Goal: Contribute content: Add original content to the website for others to see

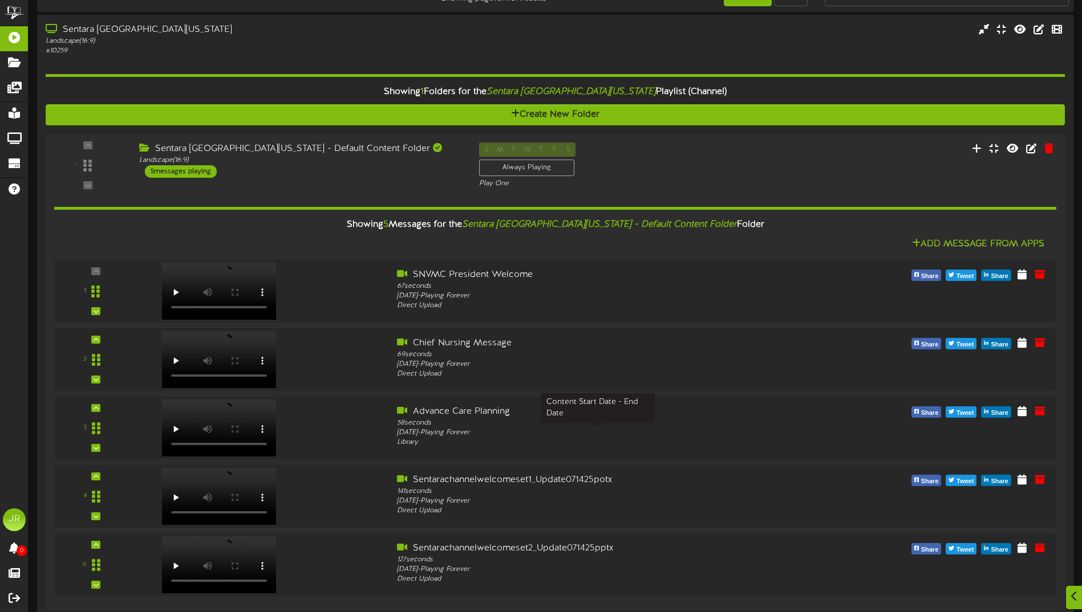
scroll to position [43, 0]
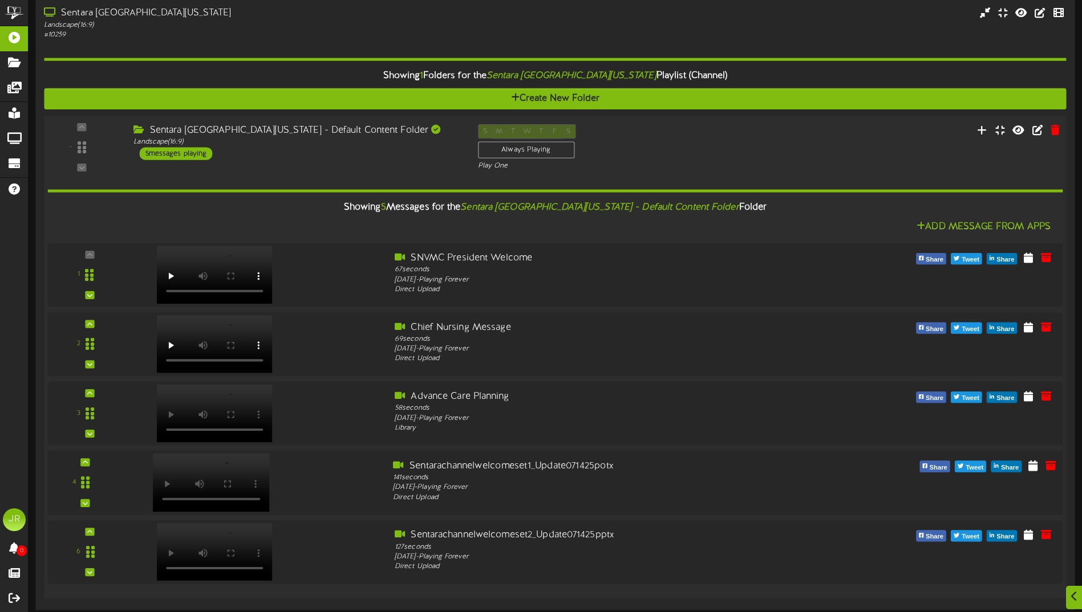
click at [331, 486] on div at bounding box center [256, 480] width 256 height 41
click at [1050, 468] on icon at bounding box center [1050, 465] width 13 height 13
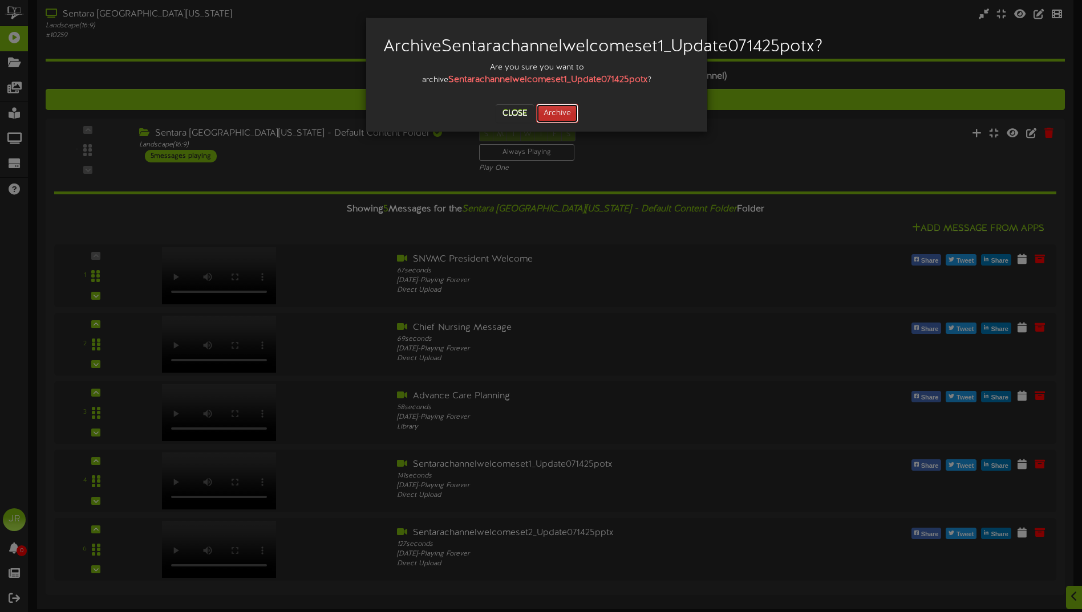
click at [554, 123] on button "Archive" at bounding box center [557, 113] width 42 height 19
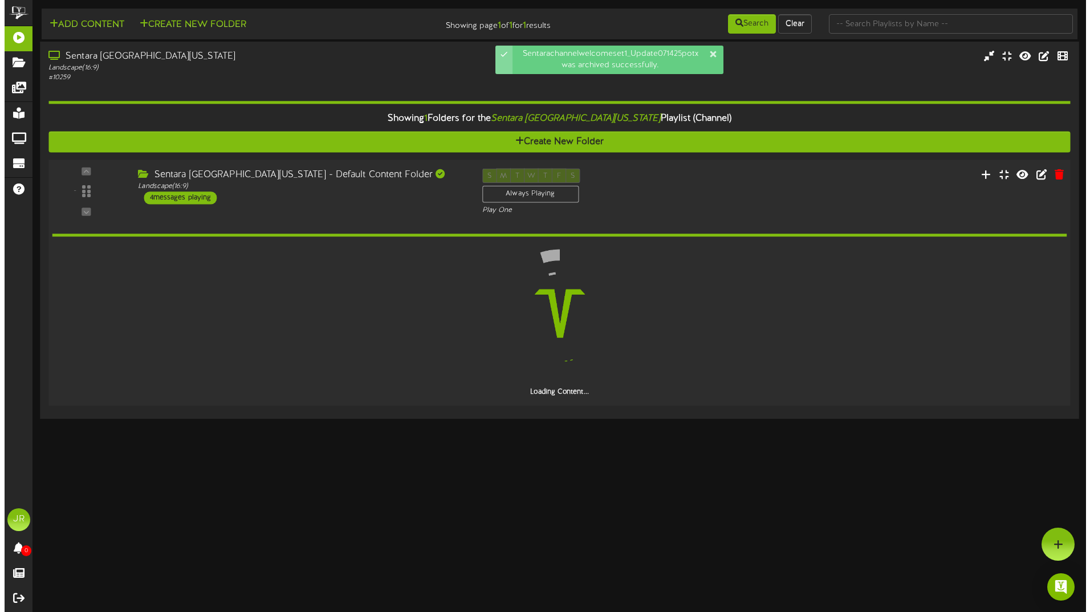
scroll to position [0, 0]
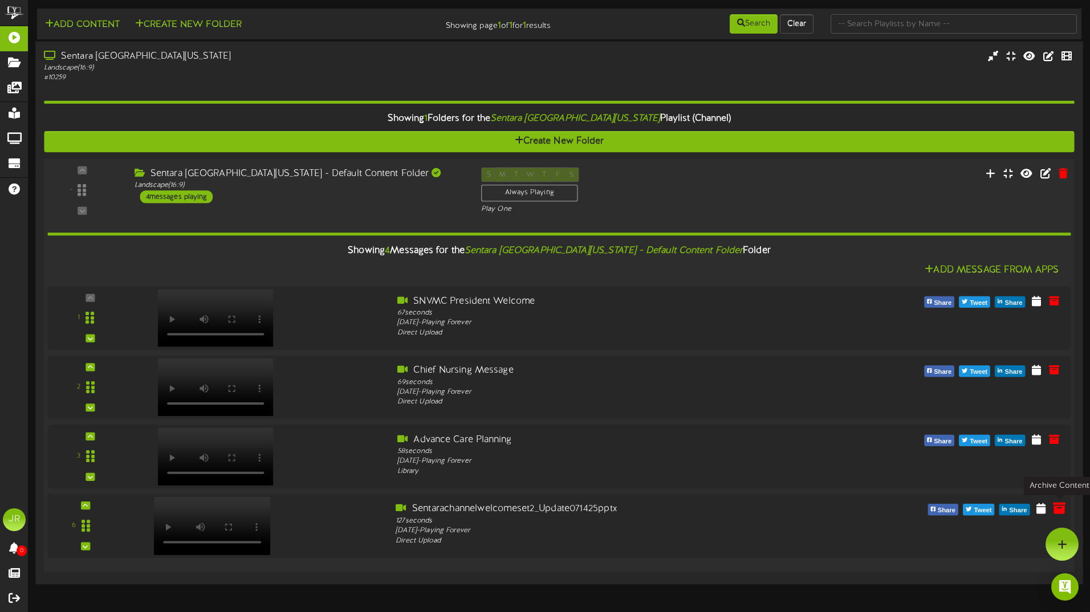
click at [1062, 506] on icon at bounding box center [1059, 508] width 13 height 13
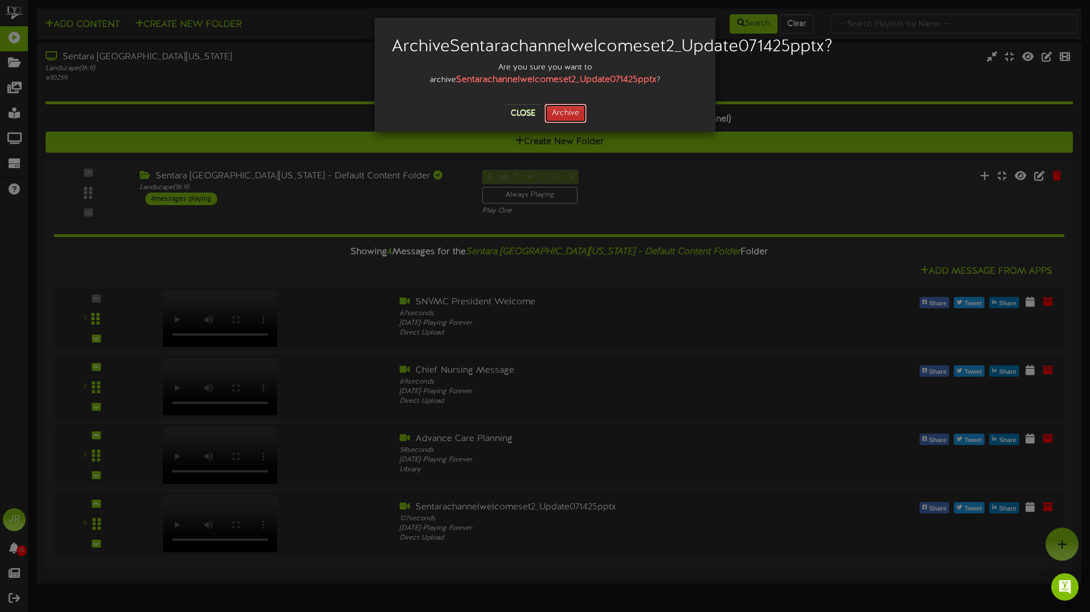
click at [566, 123] on button "Archive" at bounding box center [565, 113] width 42 height 19
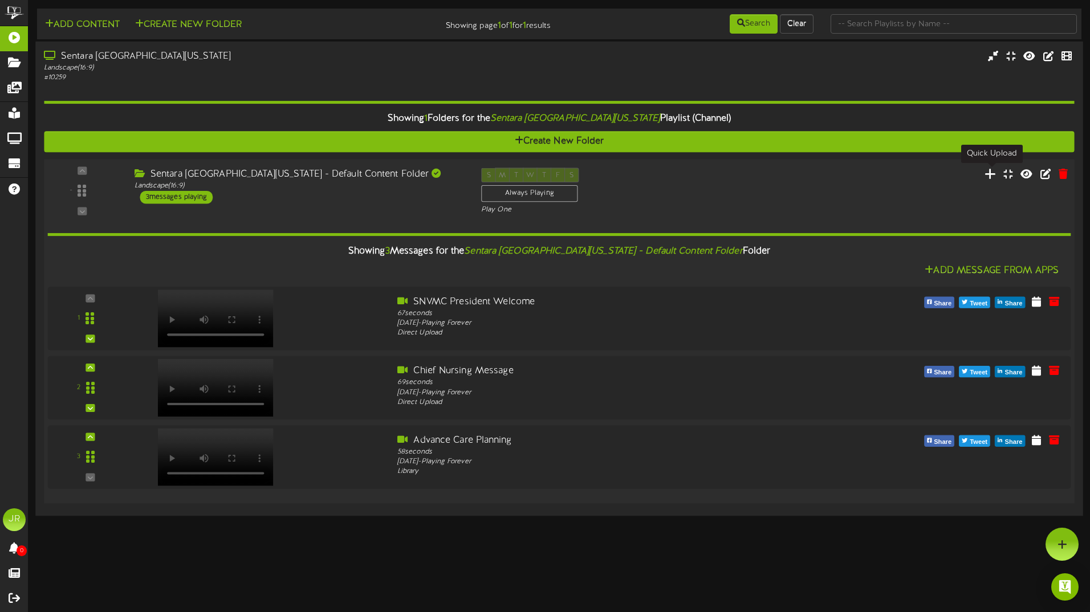
click at [989, 173] on icon at bounding box center [991, 173] width 12 height 13
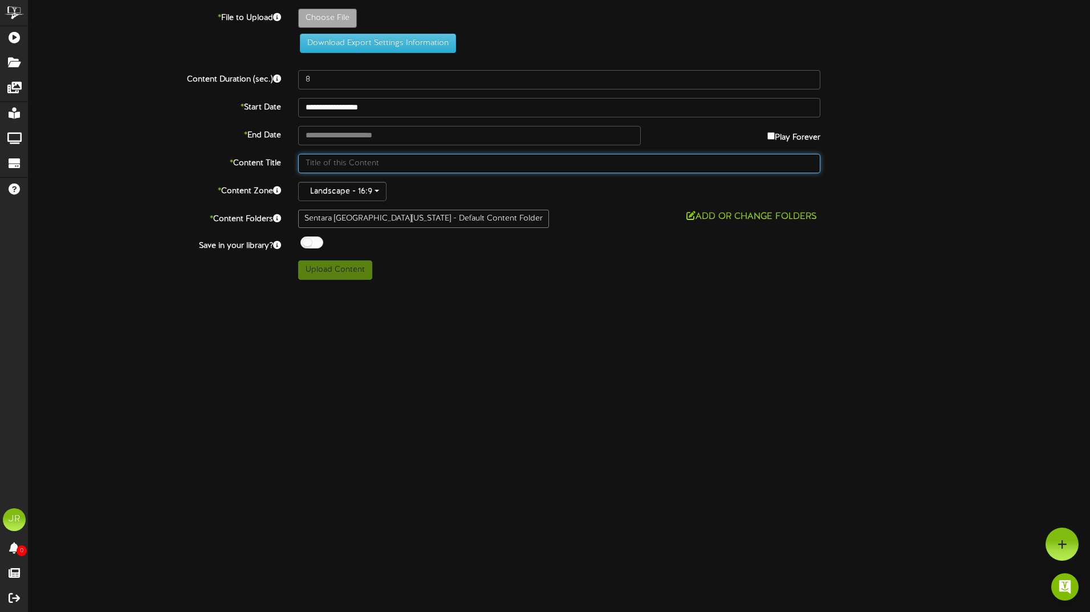
click at [401, 155] on input "text" at bounding box center [559, 163] width 522 height 19
type input "Sentara welcome slides set 1"
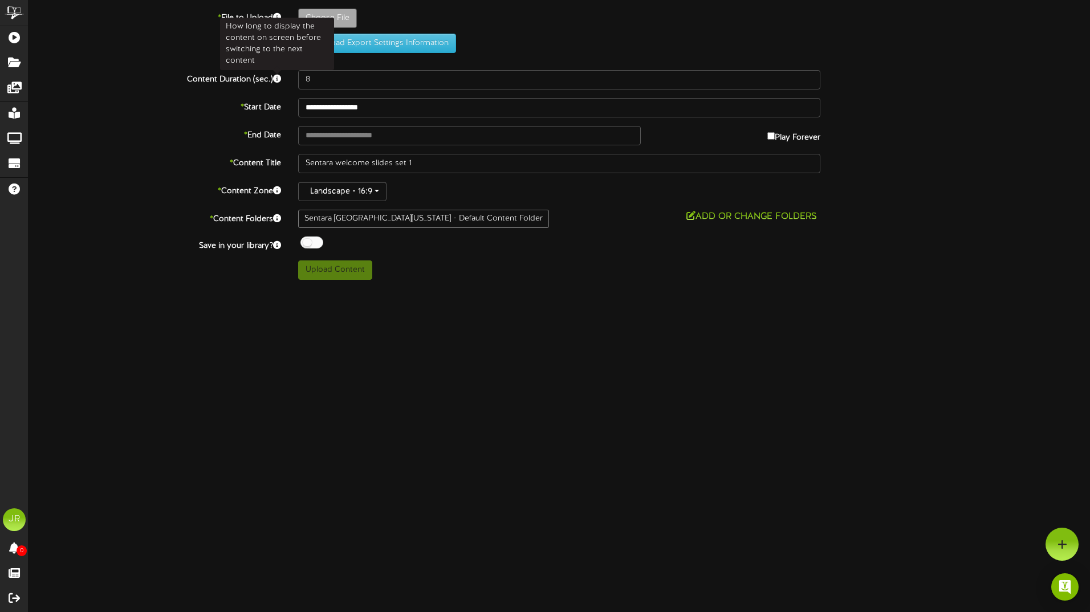
click at [278, 82] on icon at bounding box center [277, 79] width 8 height 8
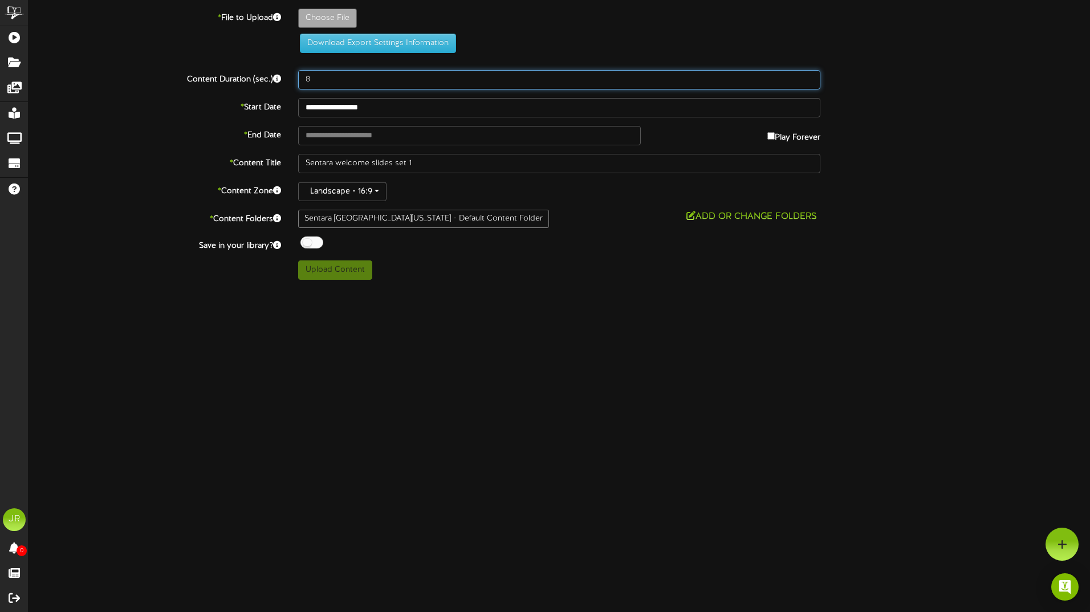
click at [316, 77] on input "8" at bounding box center [559, 79] width 522 height 19
drag, startPoint x: 317, startPoint y: 77, endPoint x: 292, endPoint y: 81, distance: 24.8
click at [292, 81] on div "8" at bounding box center [559, 79] width 539 height 19
click at [322, 76] on input "8" at bounding box center [559, 79] width 522 height 19
click at [387, 78] on input "number" at bounding box center [559, 79] width 522 height 19
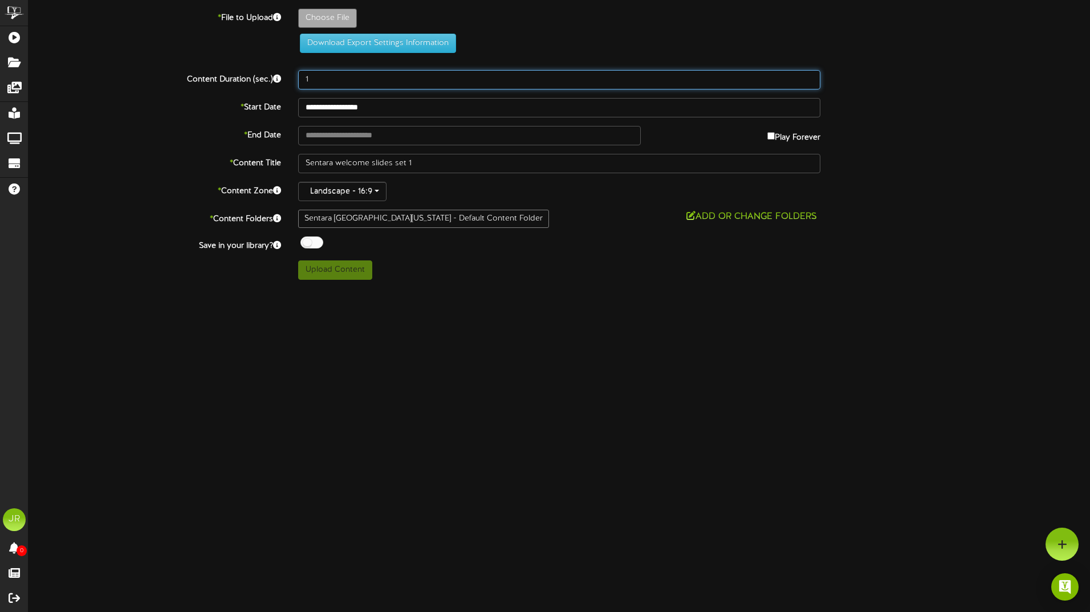
click at [807, 78] on input "1" at bounding box center [559, 79] width 522 height 19
click at [807, 87] on input "1" at bounding box center [559, 79] width 522 height 19
click at [810, 75] on input "2" at bounding box center [559, 79] width 522 height 19
click at [810, 75] on input "3" at bounding box center [559, 79] width 522 height 19
click at [810, 75] on input "4" at bounding box center [559, 79] width 522 height 19
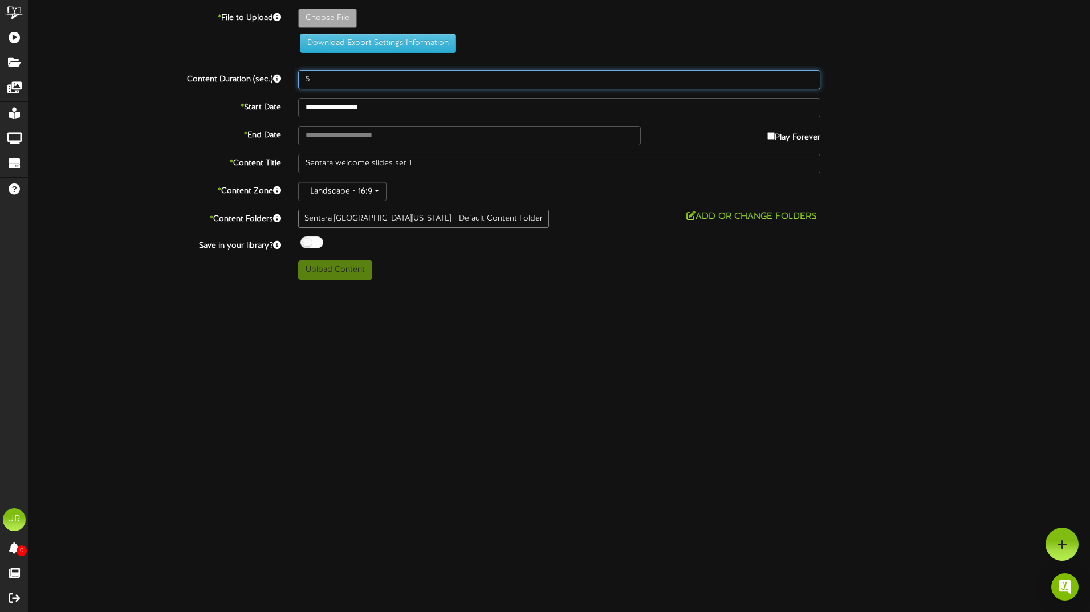
click at [810, 75] on input "5" at bounding box center [559, 79] width 522 height 19
click at [809, 75] on input "6" at bounding box center [559, 79] width 522 height 19
click at [809, 75] on input "7" at bounding box center [559, 79] width 522 height 19
click at [809, 75] on input "8" at bounding box center [559, 79] width 522 height 19
click at [809, 75] on input "9" at bounding box center [559, 79] width 522 height 19
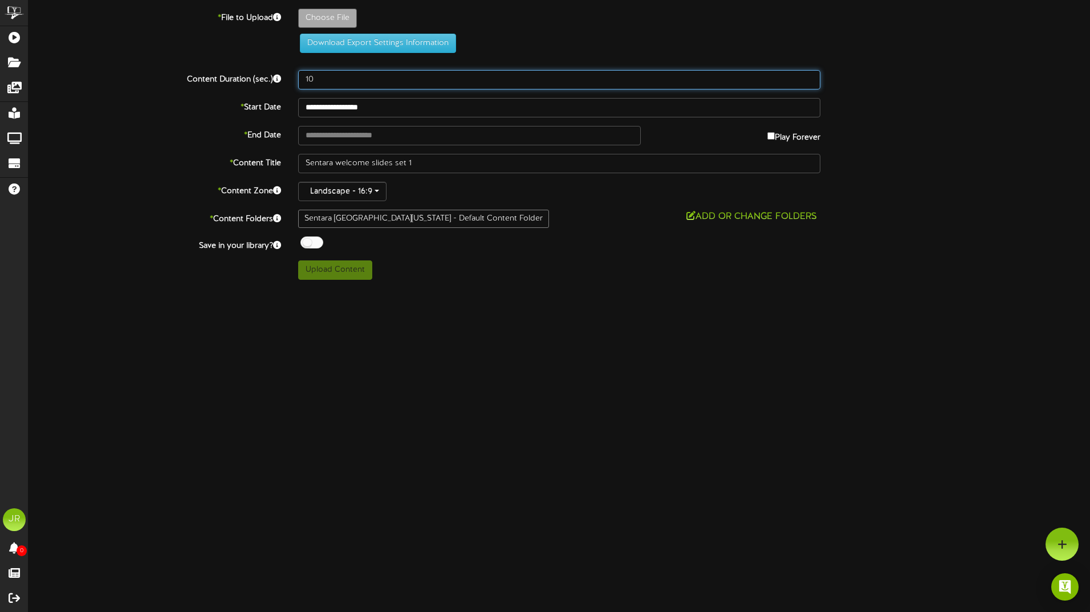
click at [807, 75] on input "11" at bounding box center [559, 79] width 522 height 19
click at [807, 75] on input "12" at bounding box center [559, 79] width 522 height 19
click at [807, 75] on input "13" at bounding box center [559, 79] width 522 height 19
click at [807, 75] on input "15" at bounding box center [559, 79] width 522 height 19
click at [807, 75] on input "16" at bounding box center [559, 79] width 522 height 19
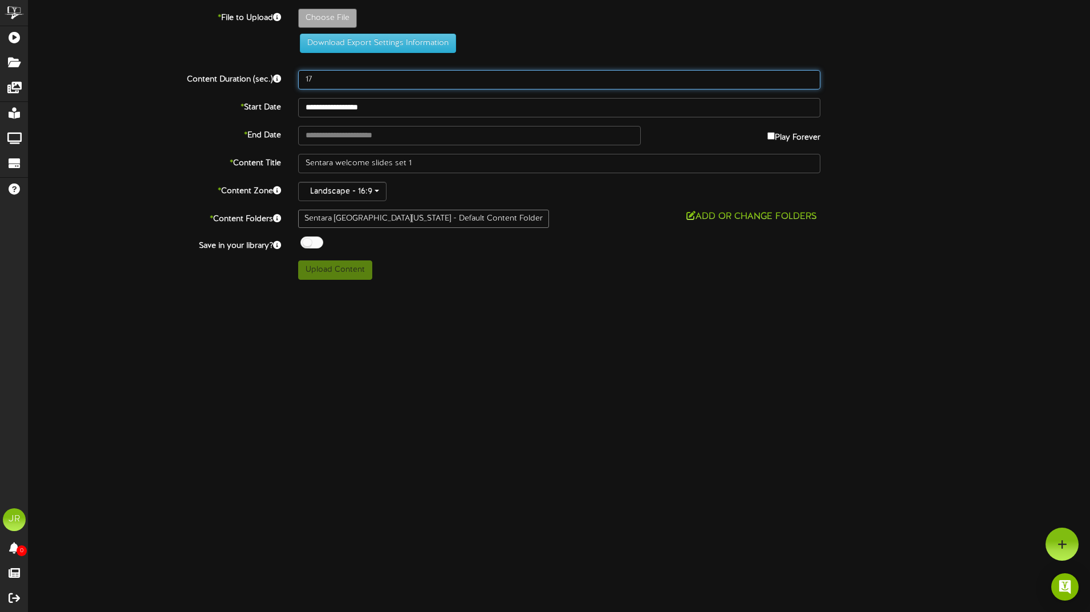
click at [807, 75] on input "17" at bounding box center [559, 79] width 522 height 19
click at [807, 75] on input "18" at bounding box center [559, 79] width 522 height 19
click at [807, 75] on input "19" at bounding box center [559, 79] width 522 height 19
click at [807, 75] on input "20" at bounding box center [559, 79] width 522 height 19
click at [807, 75] on input "21" at bounding box center [559, 79] width 522 height 19
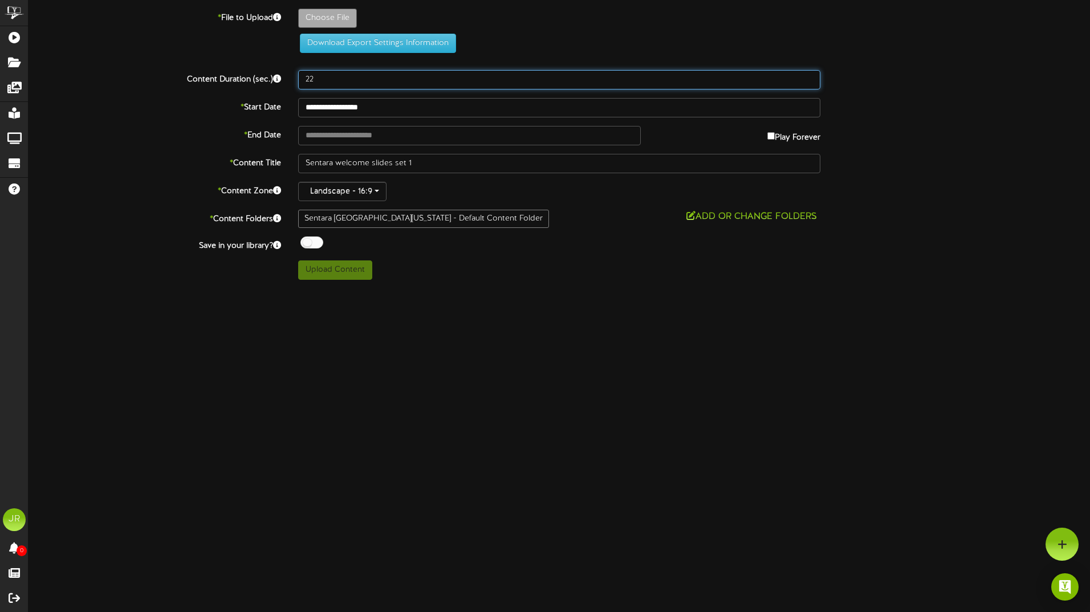
click at [807, 75] on input "22" at bounding box center [559, 79] width 522 height 19
click at [807, 75] on input "23" at bounding box center [559, 79] width 522 height 19
click at [807, 75] on input "24" at bounding box center [559, 79] width 522 height 19
click at [807, 75] on input "25" at bounding box center [559, 79] width 522 height 19
drag, startPoint x: 336, startPoint y: 78, endPoint x: 275, endPoint y: 80, distance: 61.0
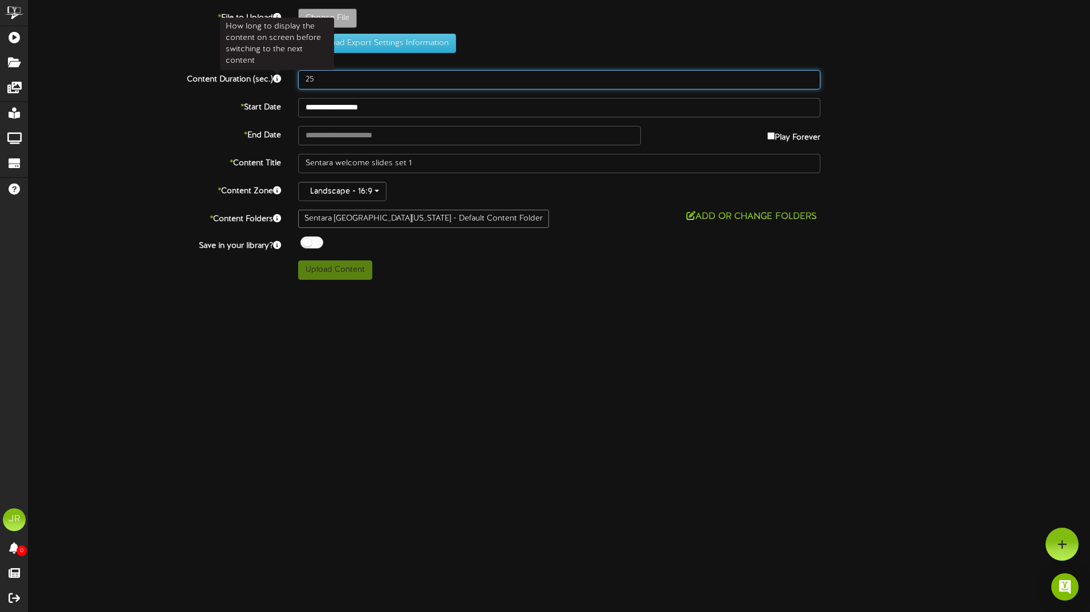
click at [275, 80] on div "Content Duration (sec.) 25" at bounding box center [559, 79] width 1079 height 19
click at [319, 75] on input "25" at bounding box center [559, 79] width 522 height 19
click at [328, 80] on input "25" at bounding box center [559, 79] width 522 height 19
type input "2"
type input "120"
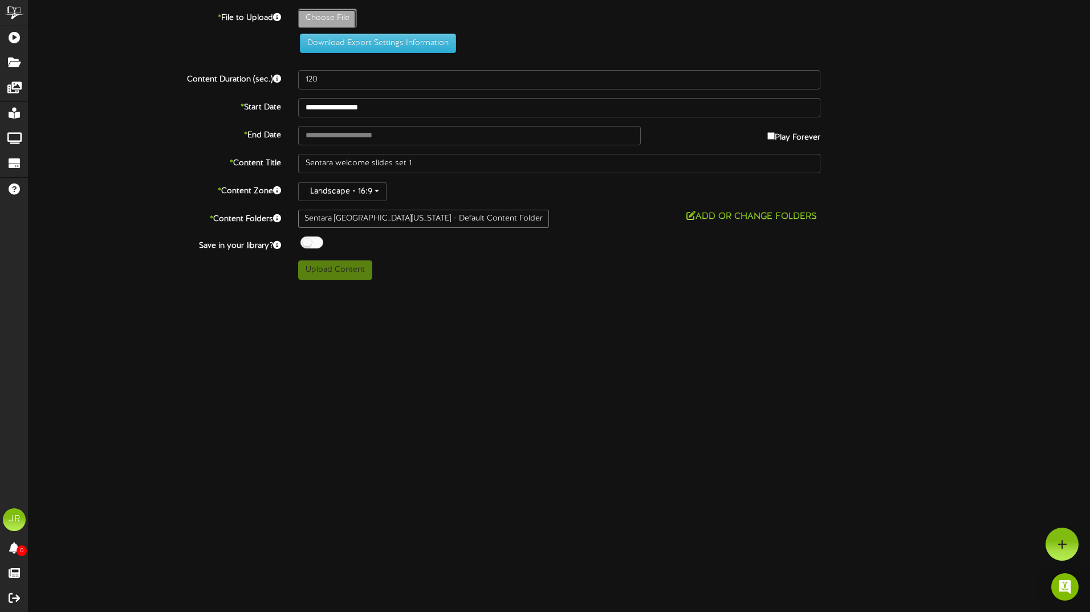
type input "**********"
type input "Sentarachannelwelcomeset1_Update091825"
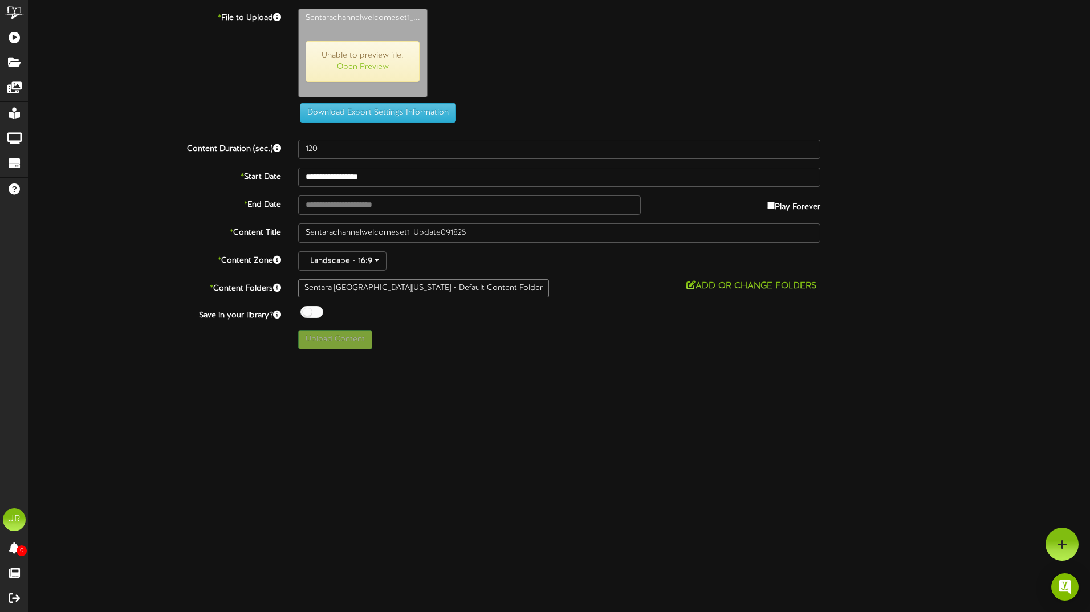
type input "127"
drag, startPoint x: 324, startPoint y: 341, endPoint x: 314, endPoint y: 342, distance: 10.3
click at [315, 342] on button "Upload Content" at bounding box center [335, 339] width 74 height 19
type input "**********"
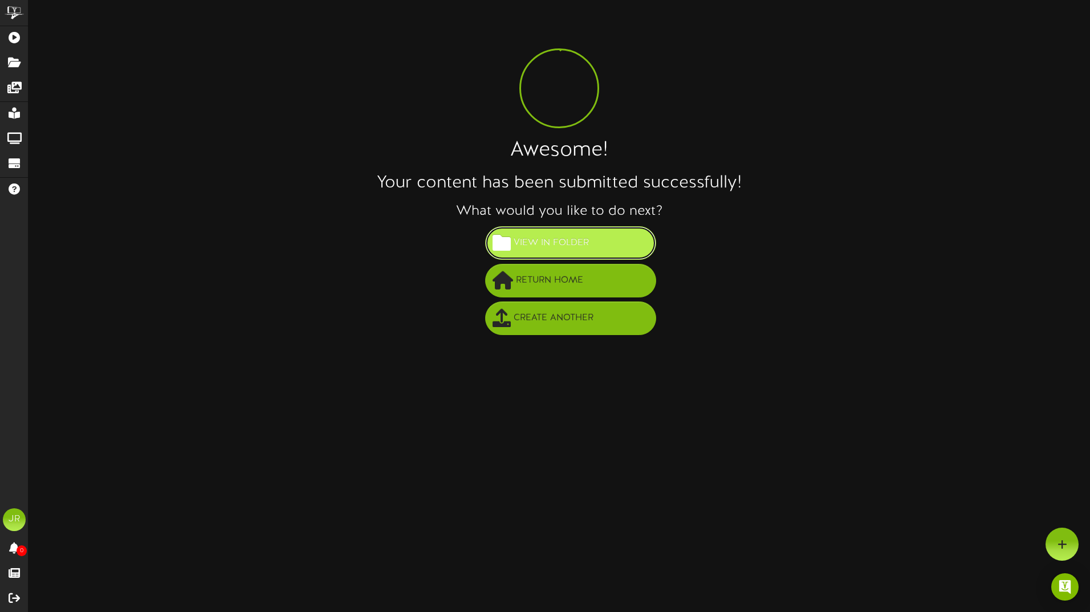
click at [527, 244] on span "View in Folder" at bounding box center [551, 243] width 81 height 19
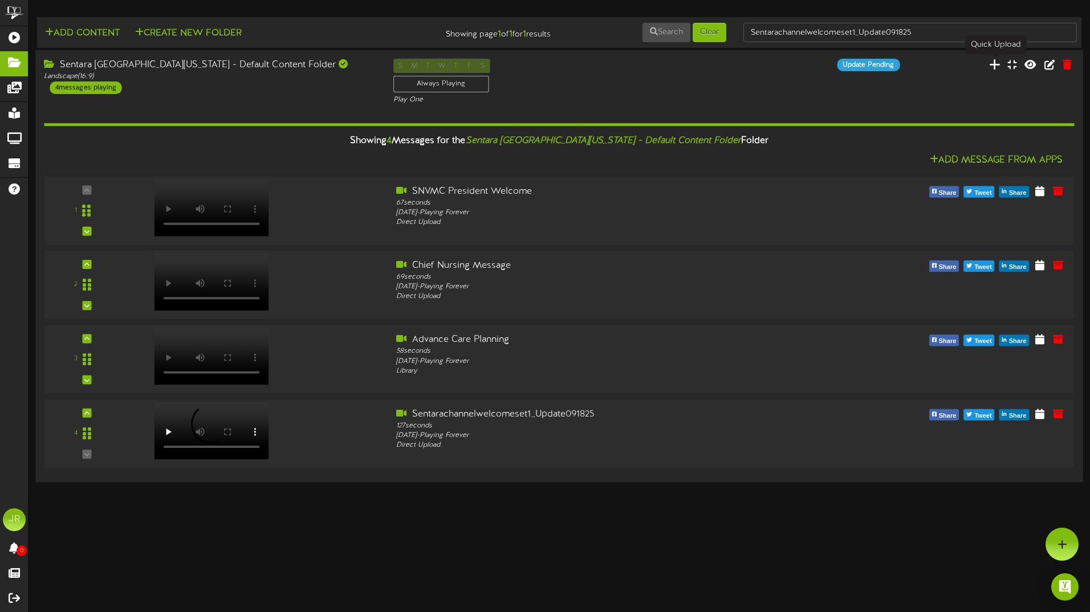
click at [996, 66] on icon at bounding box center [994, 64] width 11 height 13
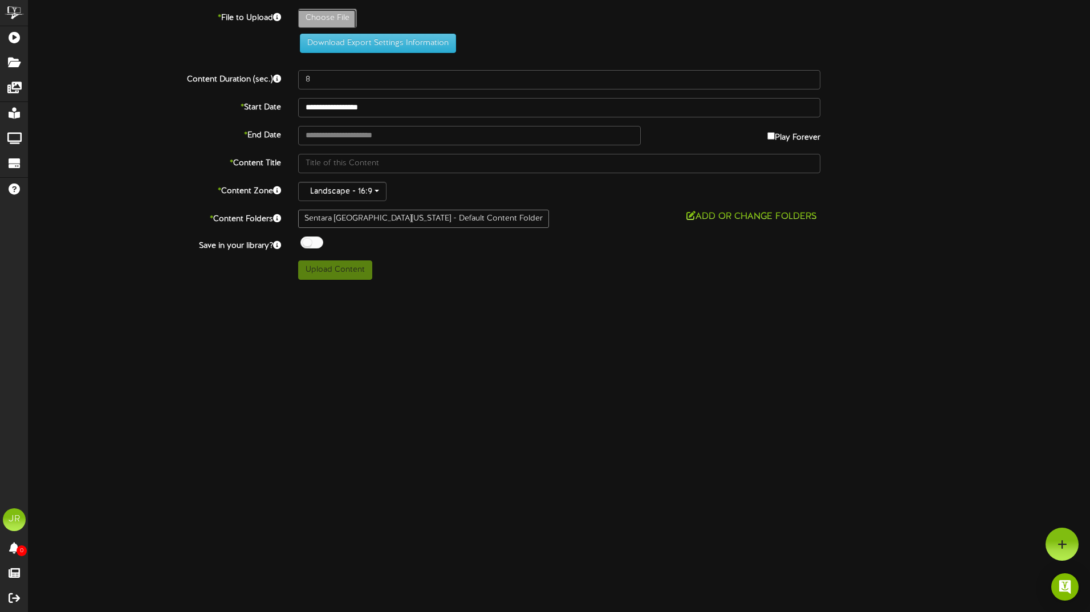
type input "**********"
type input "Sentarachannelwelcomeset2_Update091825"
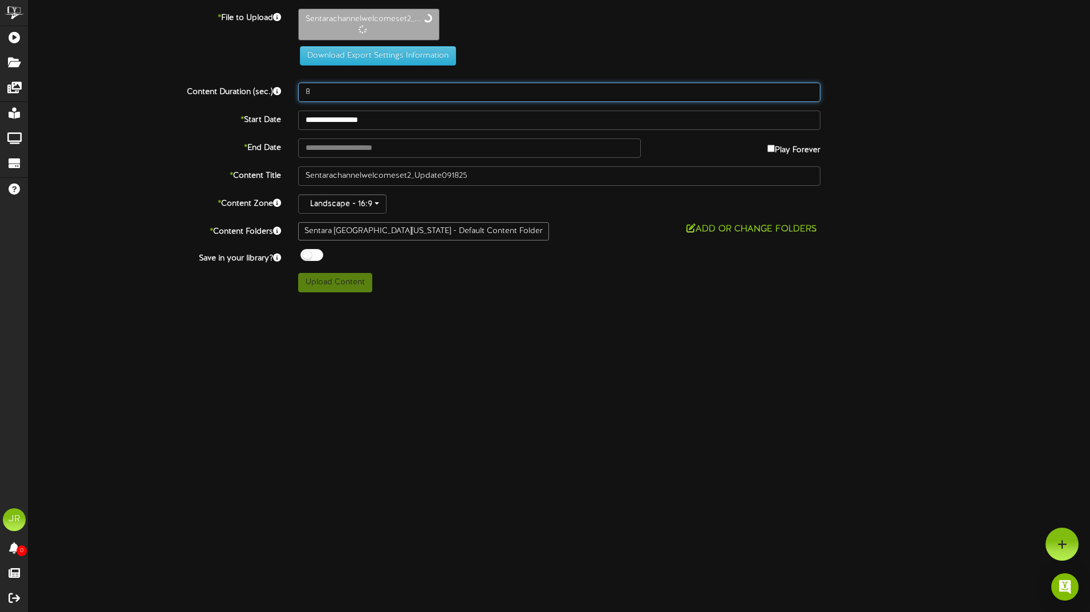
drag, startPoint x: 335, startPoint y: 95, endPoint x: 288, endPoint y: 92, distance: 46.9
click at [288, 92] on div "Content Duration (sec.) 8" at bounding box center [559, 92] width 1079 height 19
click at [335, 97] on input "8" at bounding box center [559, 92] width 522 height 19
type input "127"
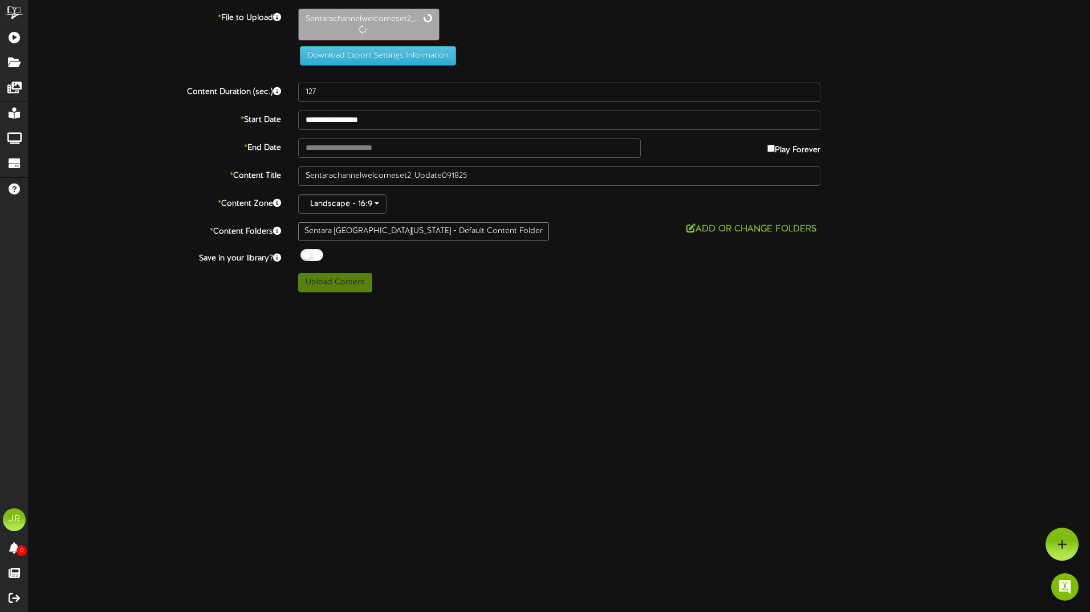
click at [563, 301] on html "ChannelValet Playlists Folders Messages My Library Groups Devices Help JR [PERS…" at bounding box center [545, 150] width 1090 height 301
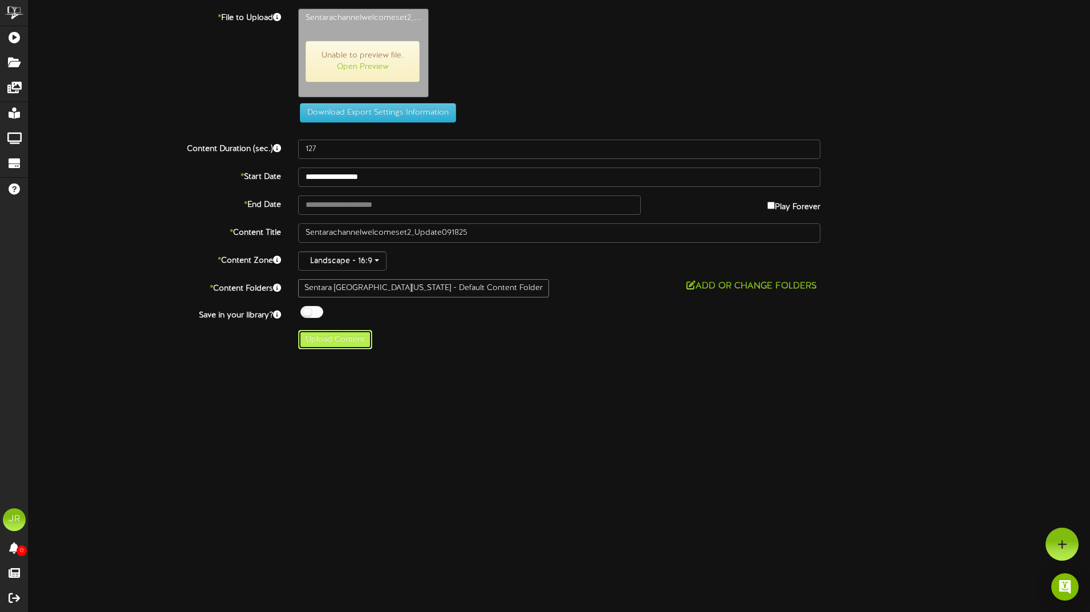
click at [327, 345] on button "Upload Content" at bounding box center [335, 339] width 74 height 19
type input "**********"
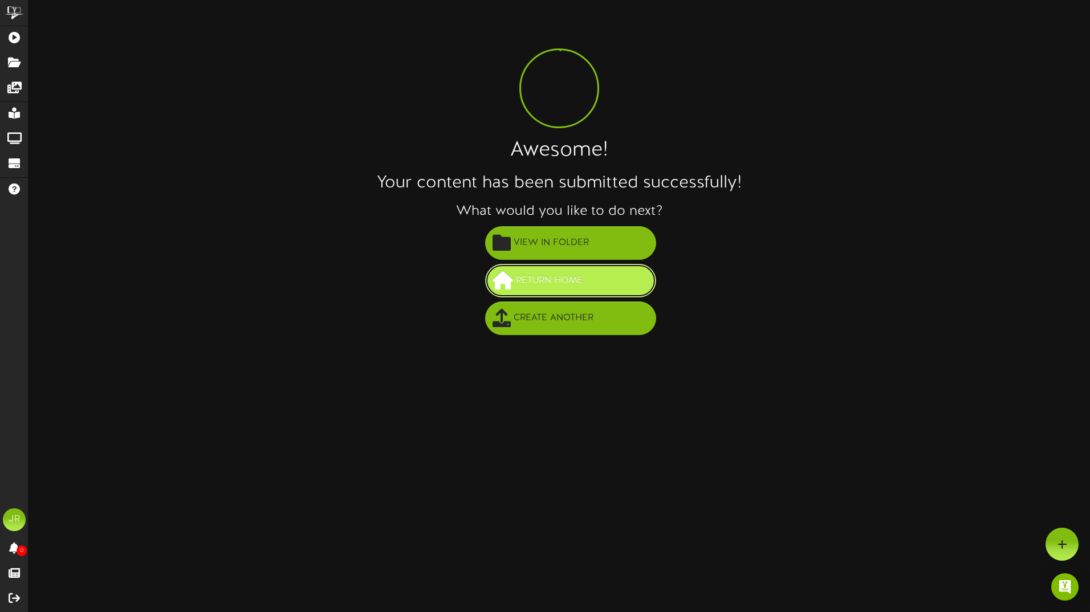
click at [532, 274] on span "Return Home" at bounding box center [549, 280] width 73 height 19
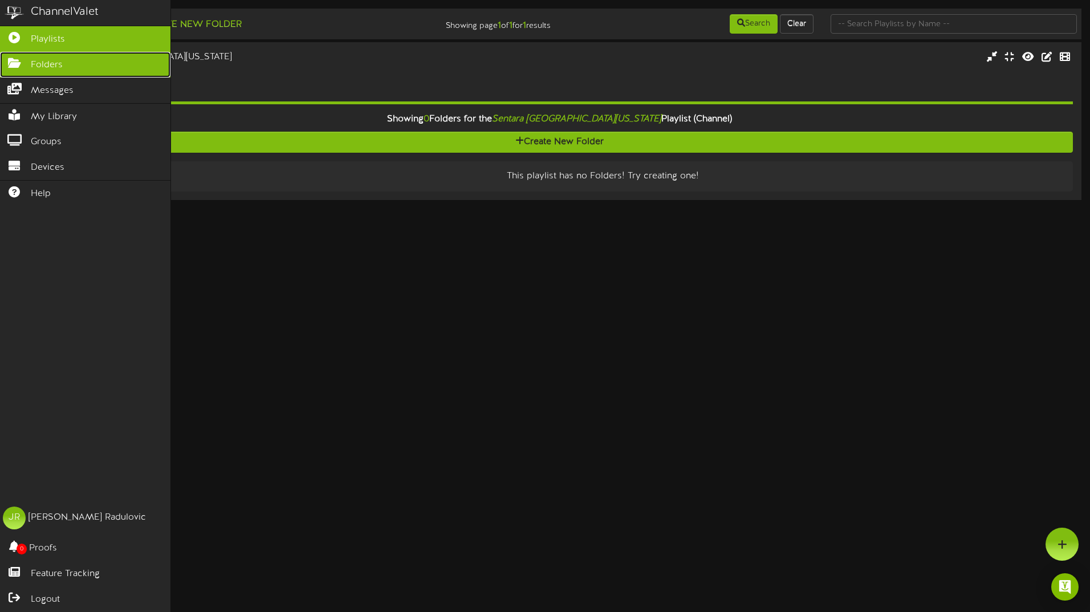
click at [53, 62] on span "Folders" at bounding box center [47, 65] width 32 height 13
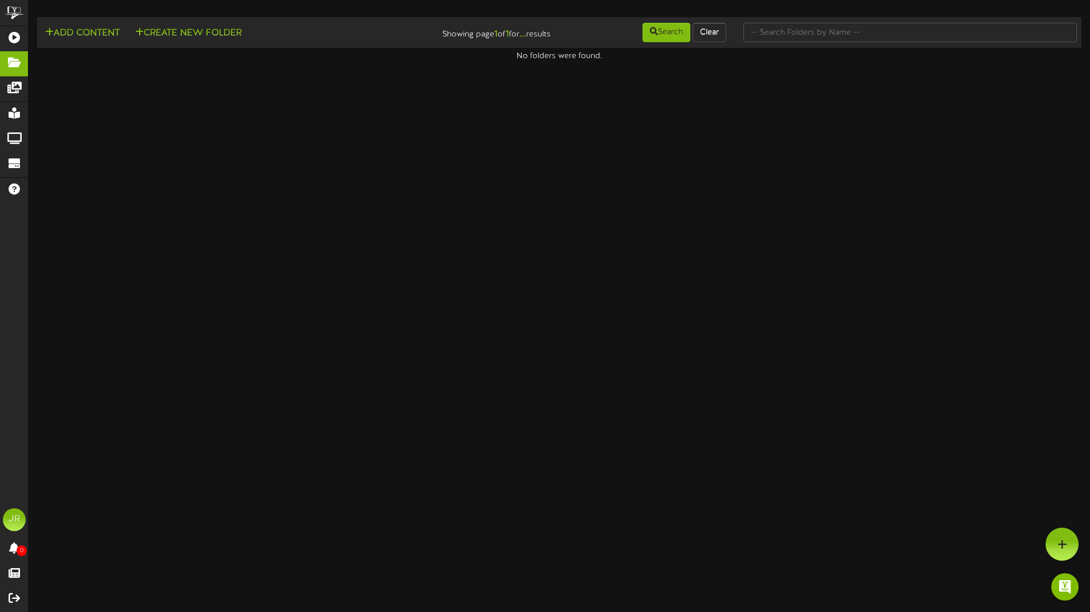
click at [273, 62] on html "ChannelValet Playlists Folders Messages My Library Groups Devices Help JR [PERS…" at bounding box center [545, 31] width 1090 height 62
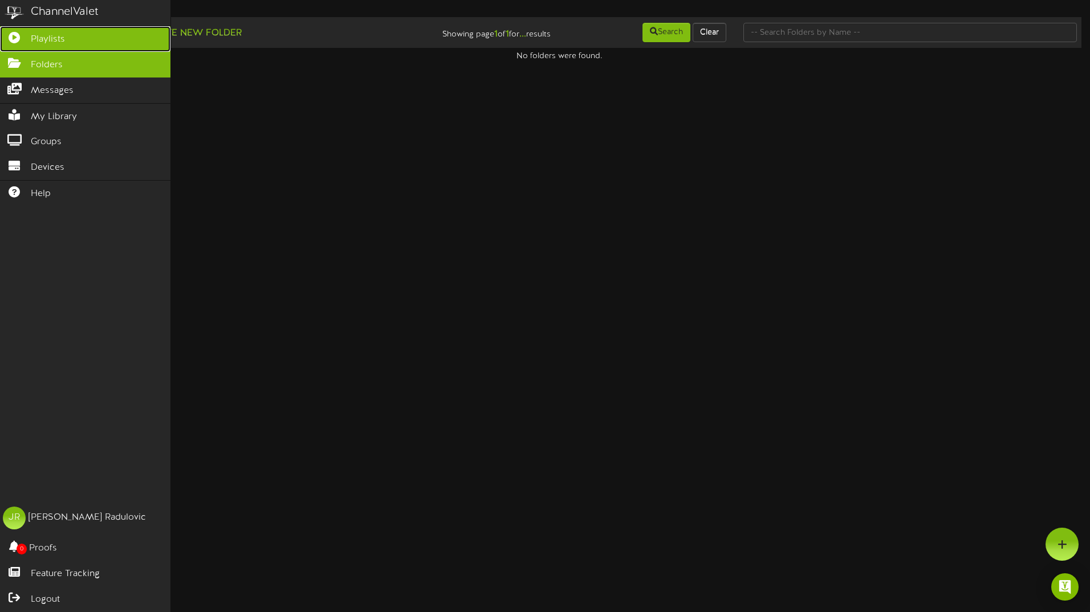
click at [11, 39] on icon at bounding box center [14, 36] width 29 height 9
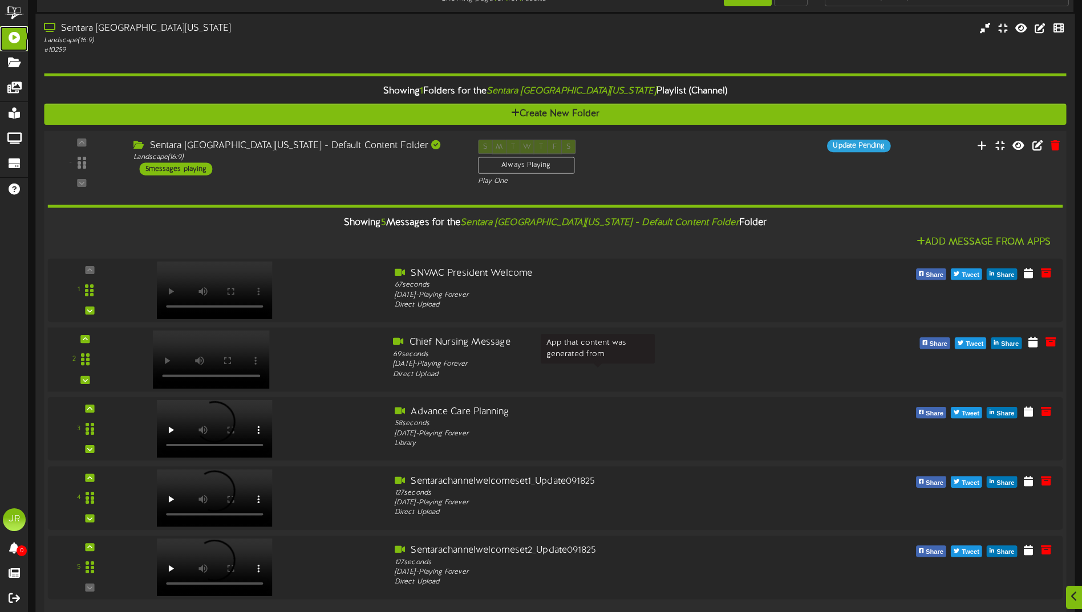
scroll to position [43, 0]
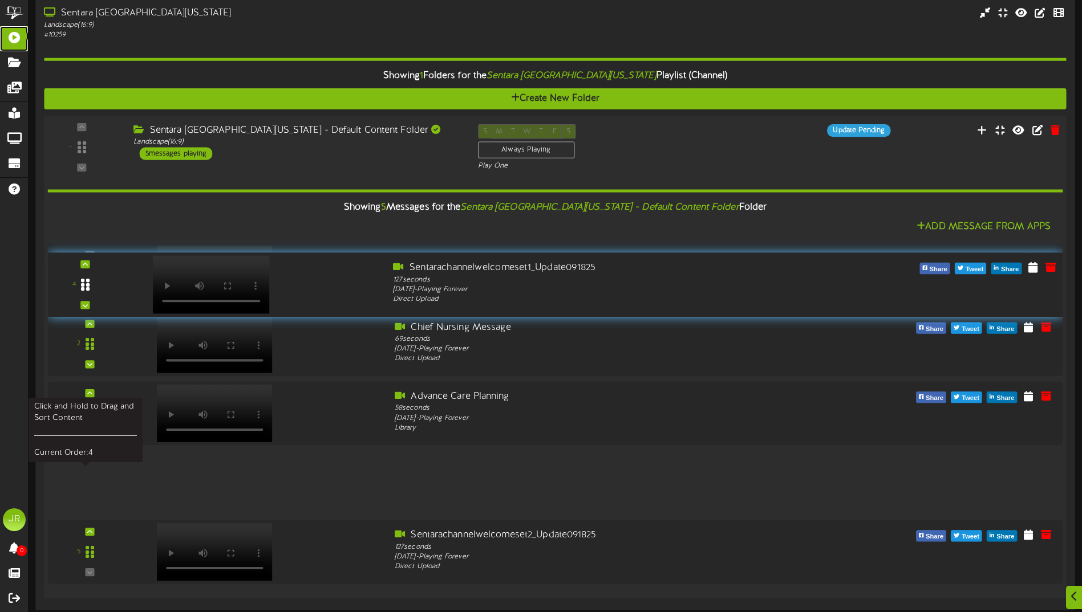
drag, startPoint x: 86, startPoint y: 481, endPoint x: 81, endPoint y: 285, distance: 195.6
click at [81, 285] on icon at bounding box center [85, 285] width 9 height 14
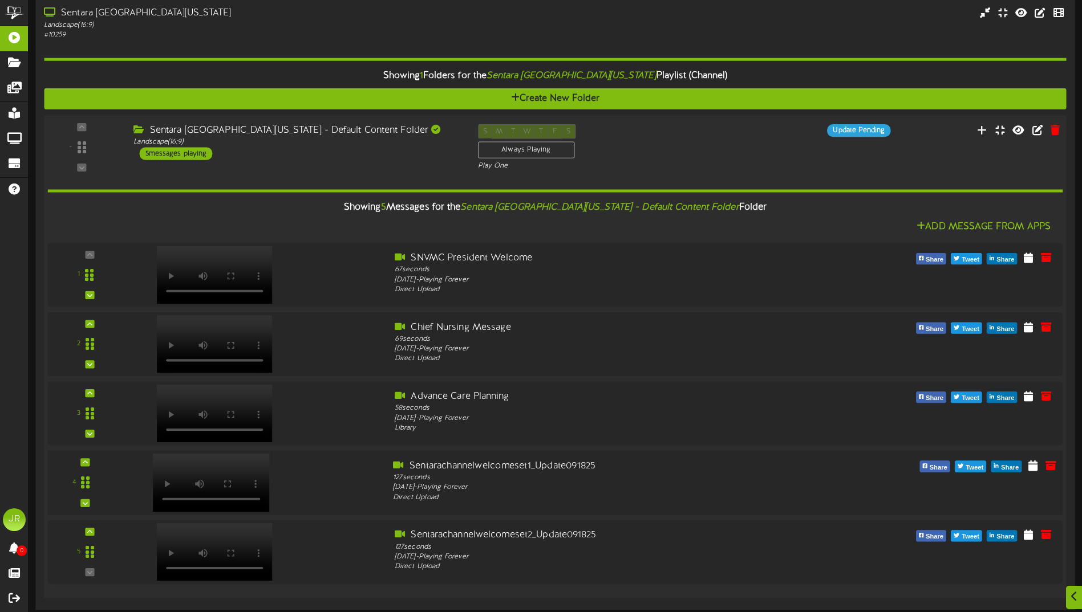
click at [71, 480] on div "4" at bounding box center [85, 483] width 68 height 47
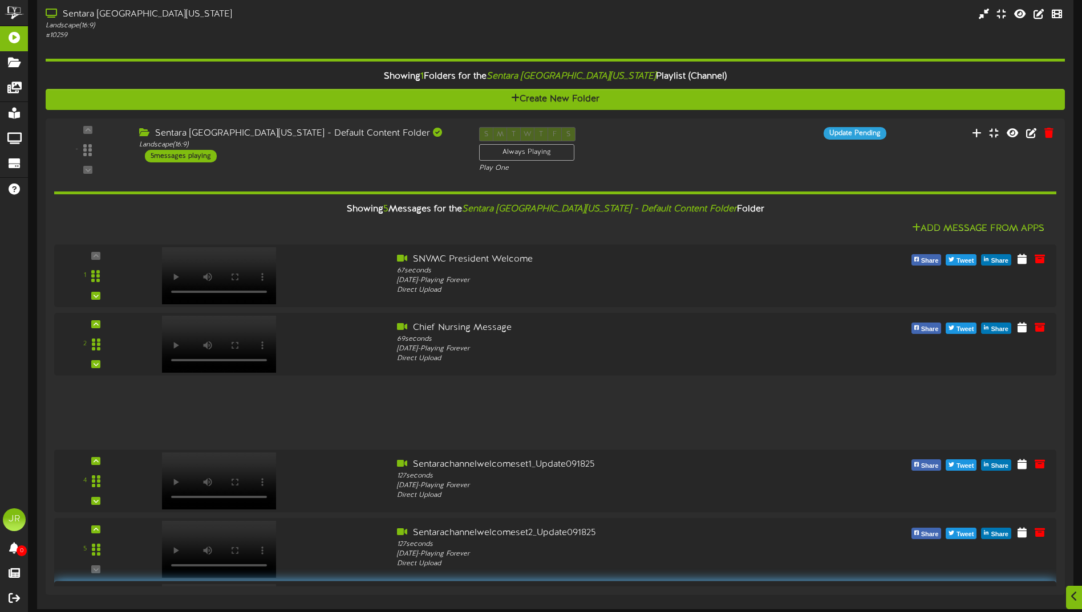
drag, startPoint x: 87, startPoint y: 409, endPoint x: 76, endPoint y: 610, distance: 201.6
click at [76, 610] on div "Sentara [GEOGRAPHIC_DATA][US_STATE] Landscape ( 16:9 ) # 10259" at bounding box center [555, 305] width 1053 height 612
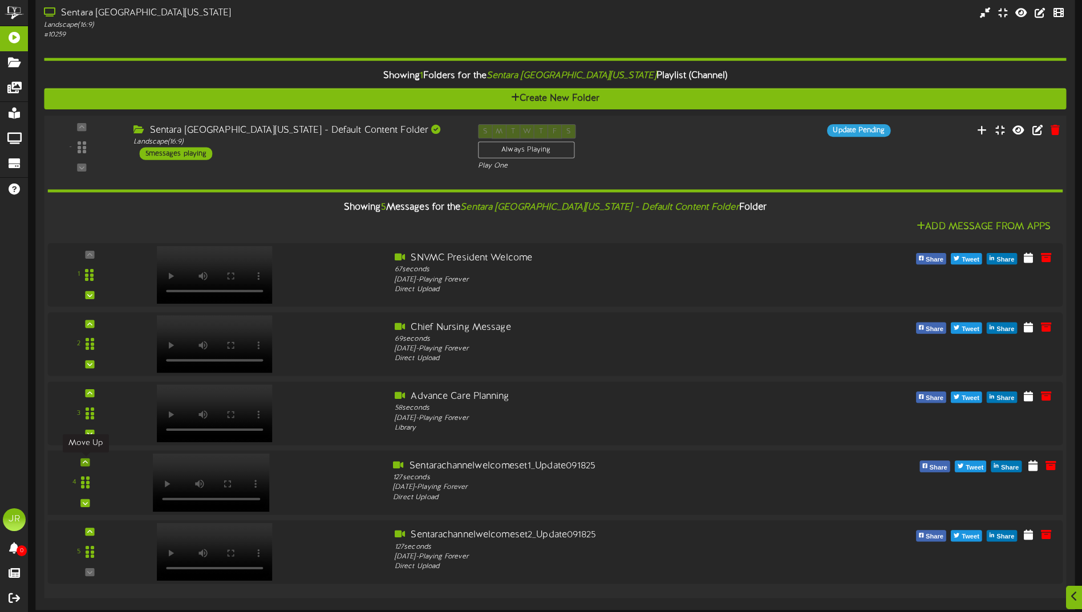
click at [84, 465] on icon at bounding box center [85, 463] width 5 height 6
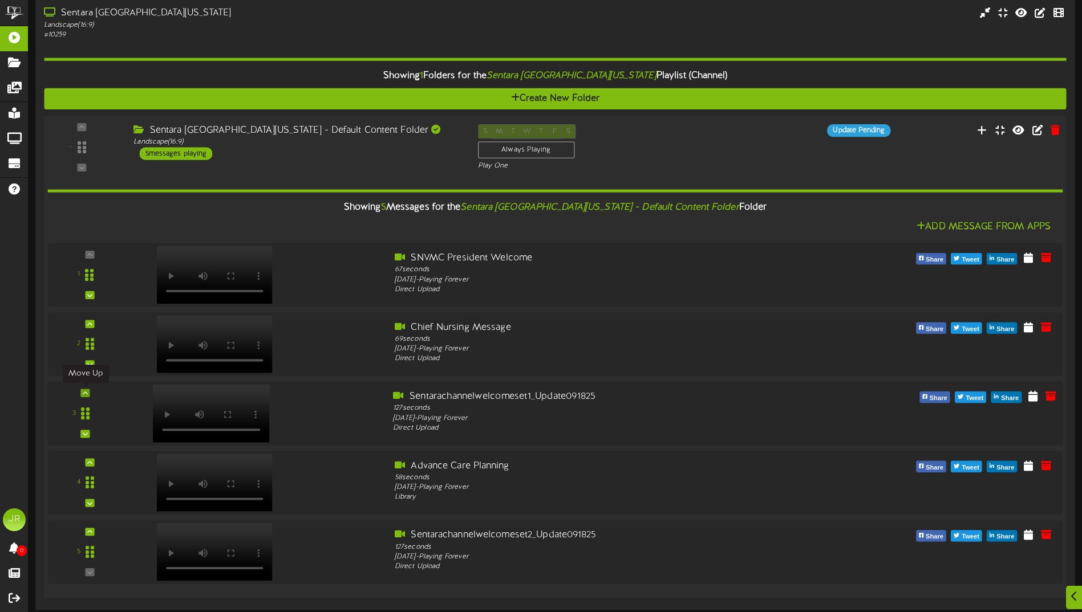
click at [86, 393] on icon at bounding box center [85, 393] width 5 height 6
click at [84, 533] on icon at bounding box center [85, 532] width 5 height 6
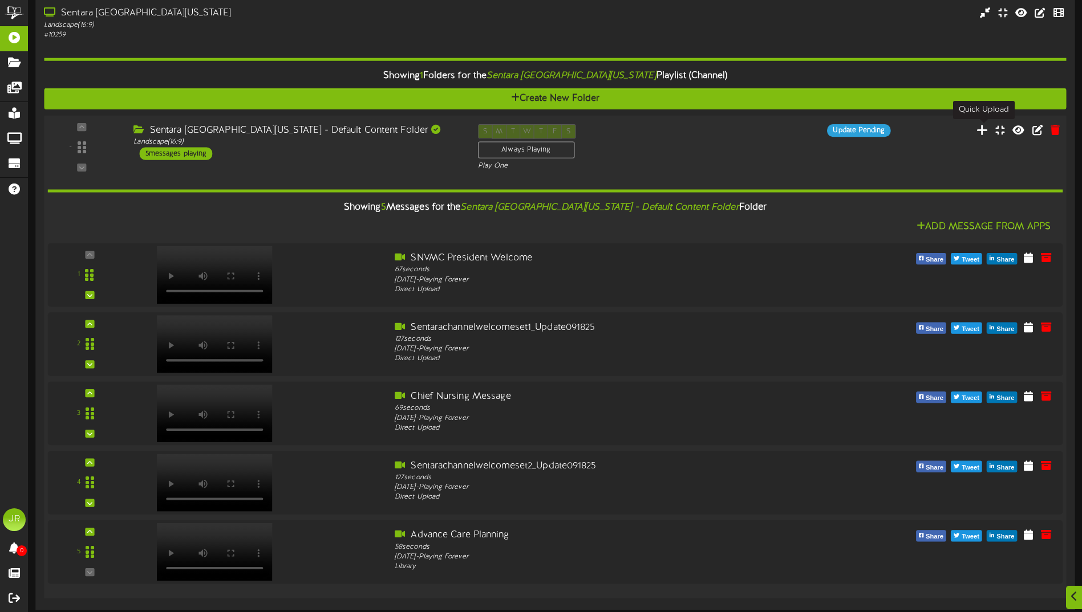
click at [982, 129] on icon at bounding box center [982, 129] width 12 height 13
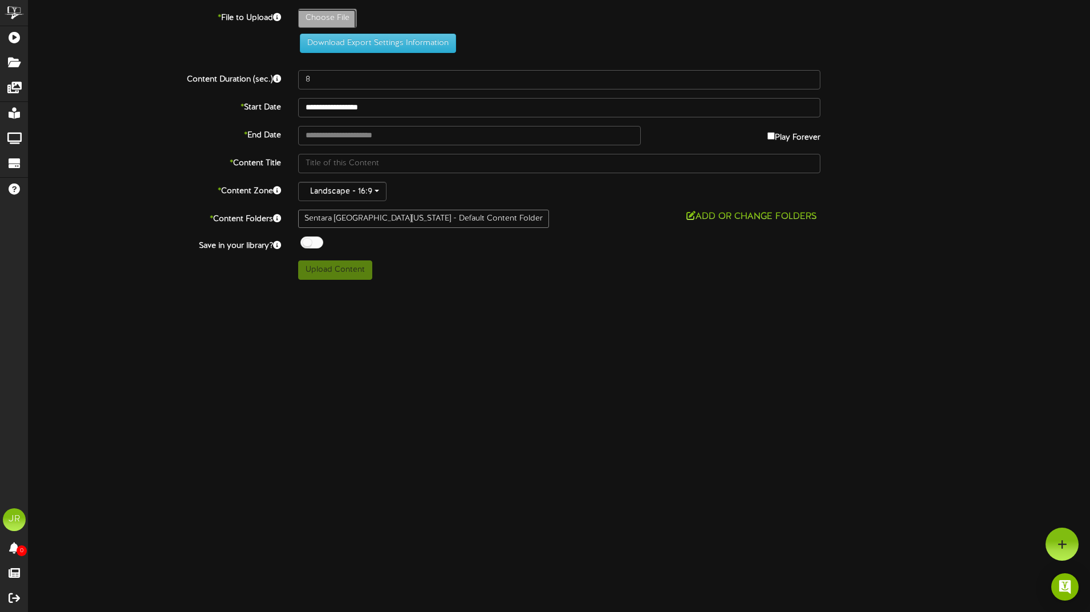
type input "**********"
type input "MagnetNursingDesignation-Full-Captions"
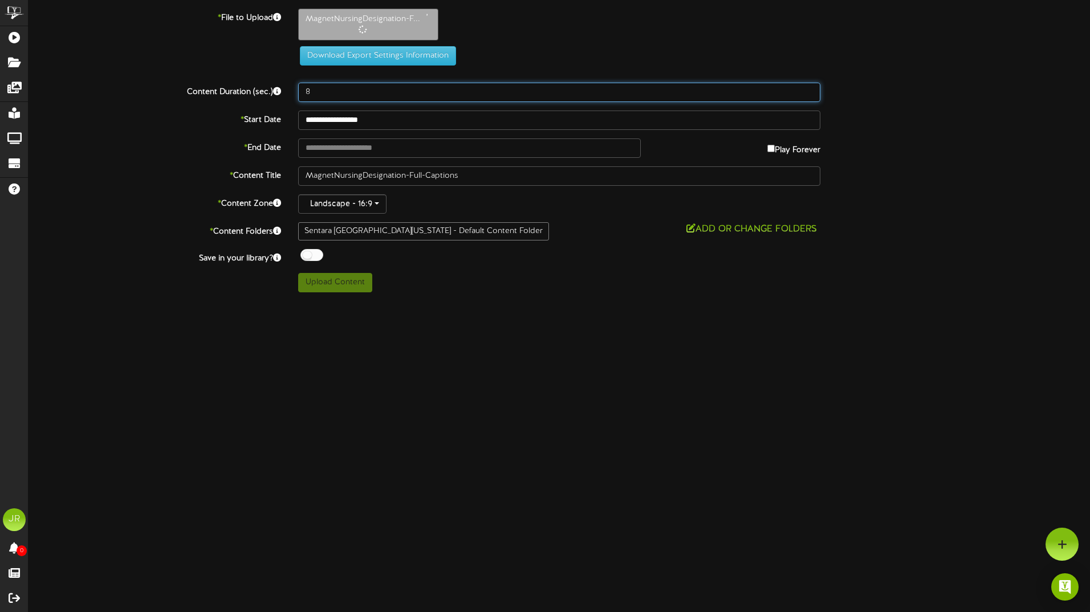
click at [321, 91] on input "8" at bounding box center [559, 92] width 522 height 19
drag, startPoint x: 321, startPoint y: 91, endPoint x: 287, endPoint y: 95, distance: 34.5
click at [287, 95] on div "Content Duration (sec.) 8" at bounding box center [559, 92] width 1079 height 19
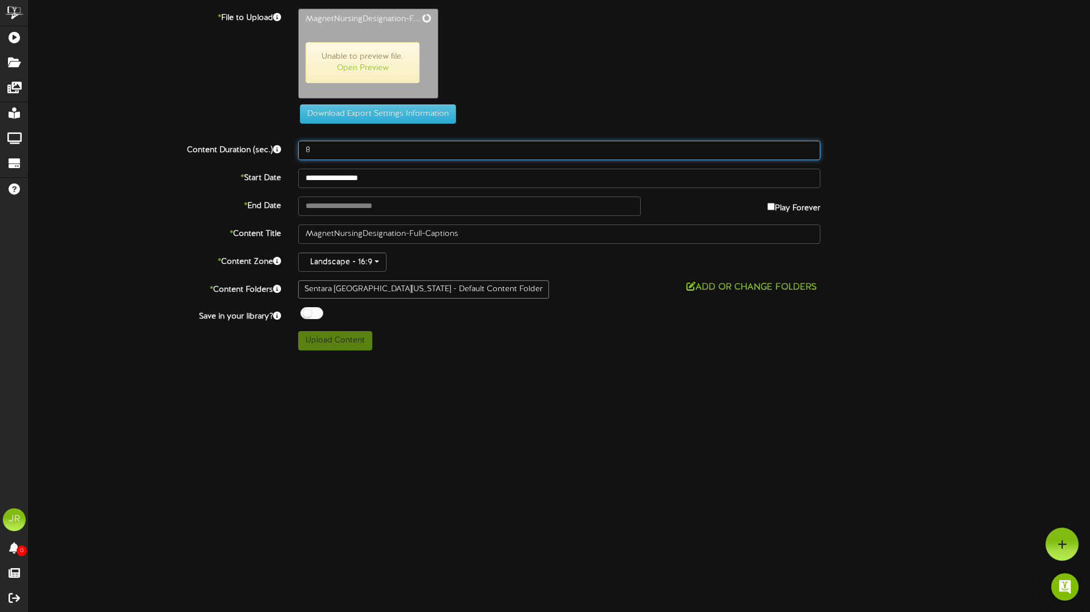
click at [319, 147] on input "8" at bounding box center [559, 150] width 522 height 19
type input "91"
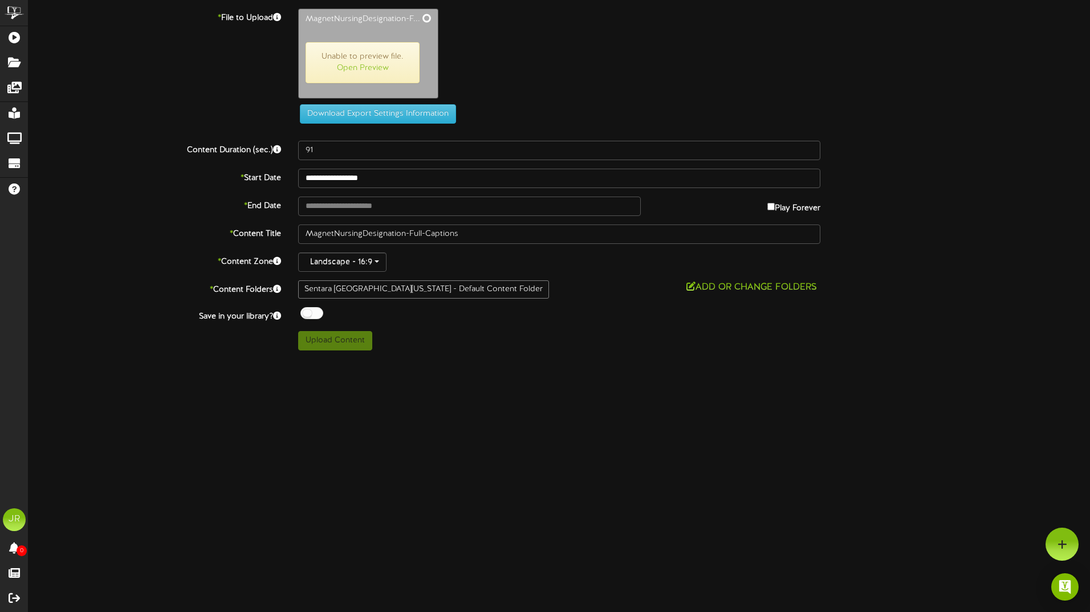
click at [414, 359] on html "ChannelValet Playlists Folders Messages My Library Groups Devices Help JR [PERS…" at bounding box center [545, 179] width 1090 height 359
click at [331, 342] on button "Upload Content" at bounding box center [335, 339] width 74 height 19
type input "**********"
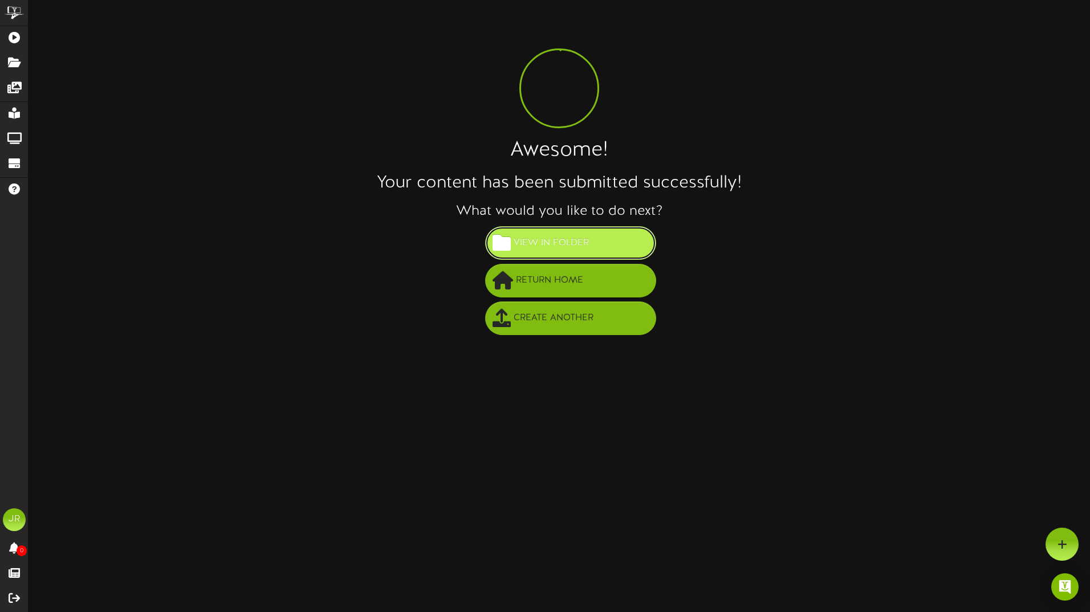
click at [523, 249] on span "View in Folder" at bounding box center [551, 243] width 81 height 19
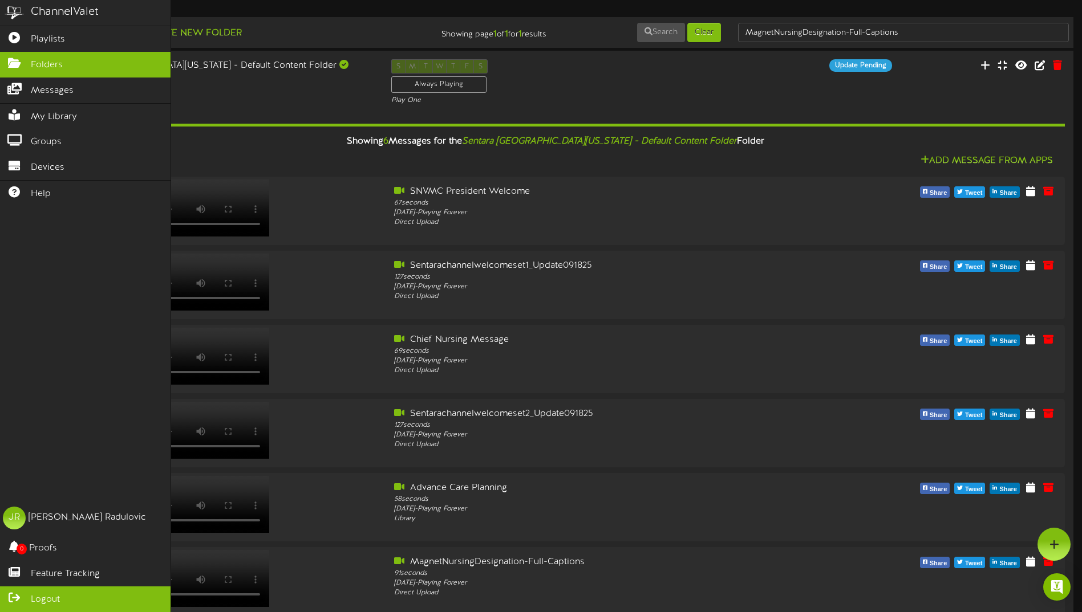
click at [10, 597] on icon at bounding box center [14, 596] width 29 height 9
